Goal: Browse casually

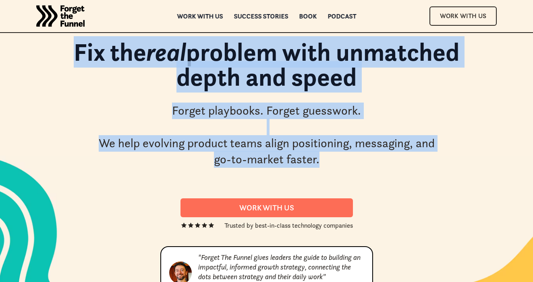
drag, startPoint x: 349, startPoint y: 170, endPoint x: 48, endPoint y: 50, distance: 324.3
click at [48, 50] on div "Fix the real problem with unmatched depth and speed Forget playbooks. Forget gu…" at bounding box center [266, 169] width 452 height 273
click at [48, 50] on h1 "Fix the real problem with unmatched depth and speed" at bounding box center [266, 68] width 436 height 58
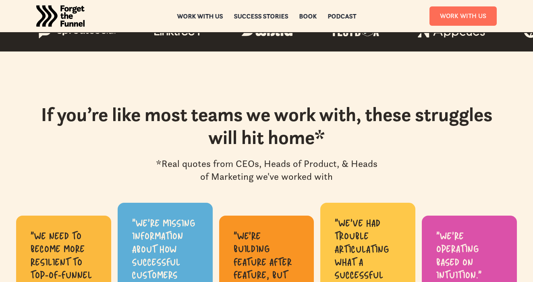
scroll to position [304, 0]
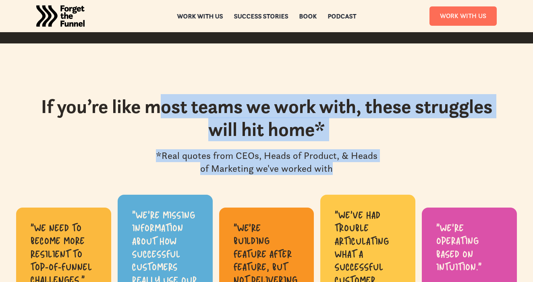
drag, startPoint x: 201, startPoint y: 103, endPoint x: 401, endPoint y: 167, distance: 210.1
click at [401, 167] on div "If you’re like most teams we work with, these struggles will hit home* *Real qu…" at bounding box center [266, 135] width 452 height 81
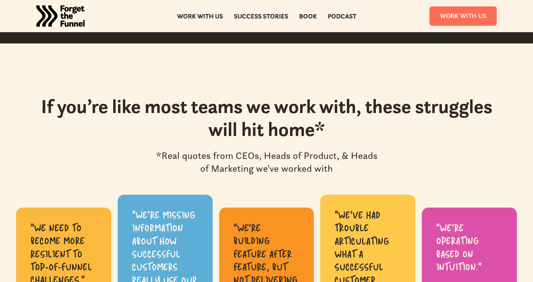
click at [401, 167] on div "If you’re like most teams we work with, these struggles will hit home* *Real qu…" at bounding box center [266, 135] width 452 height 81
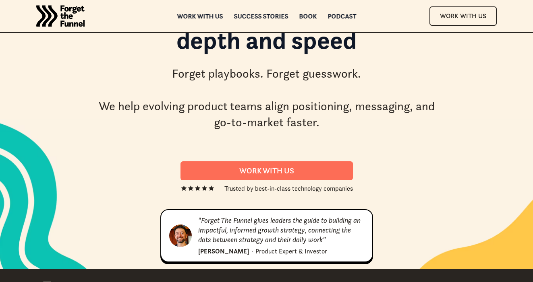
scroll to position [0, 0]
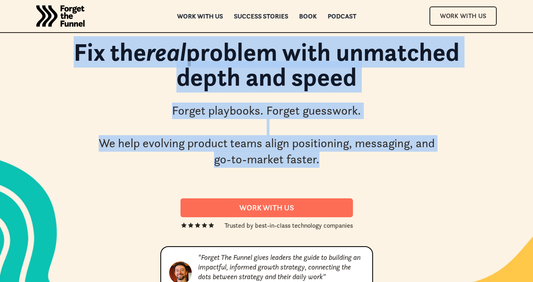
drag, startPoint x: 74, startPoint y: 55, endPoint x: 398, endPoint y: 167, distance: 343.3
click at [398, 167] on div "Fix the real problem with unmatched depth and speed Forget playbooks. Forget gu…" at bounding box center [266, 107] width 452 height 137
click at [398, 167] on div "Forget playbooks. Forget guesswork. We help evolving product teams align positi…" at bounding box center [266, 135] width 342 height 65
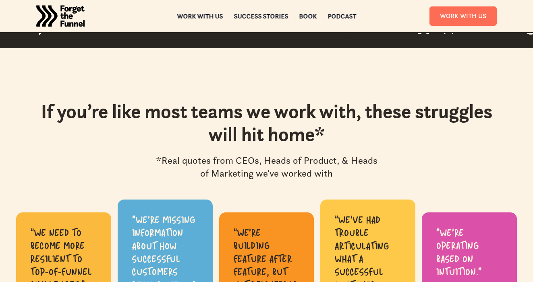
scroll to position [300, 0]
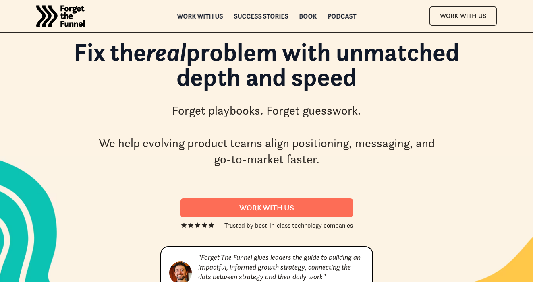
click at [64, 16] on img "home" at bounding box center [60, 16] width 48 height 32
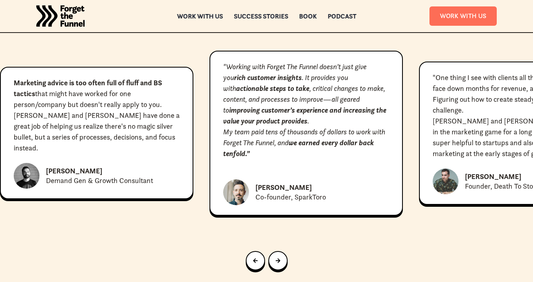
scroll to position [3595, 0]
